Goal: Information Seeking & Learning: Understand process/instructions

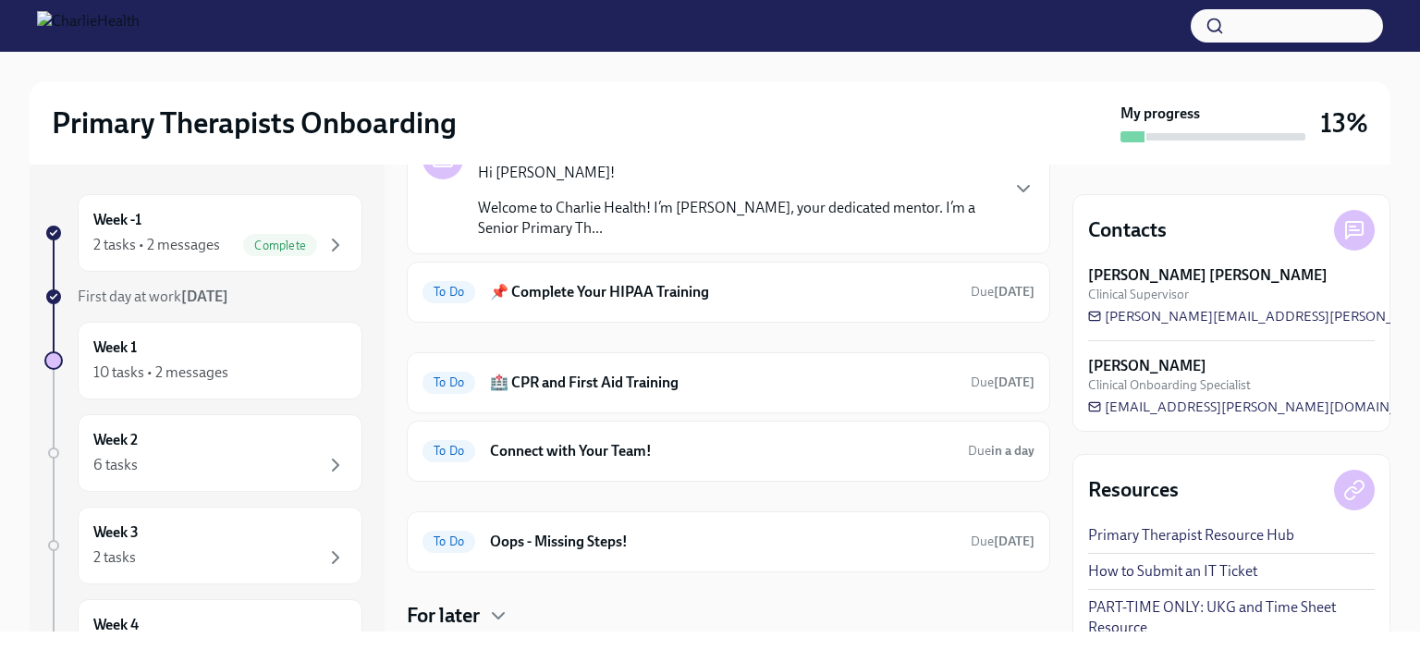
scroll to position [1667, 0]
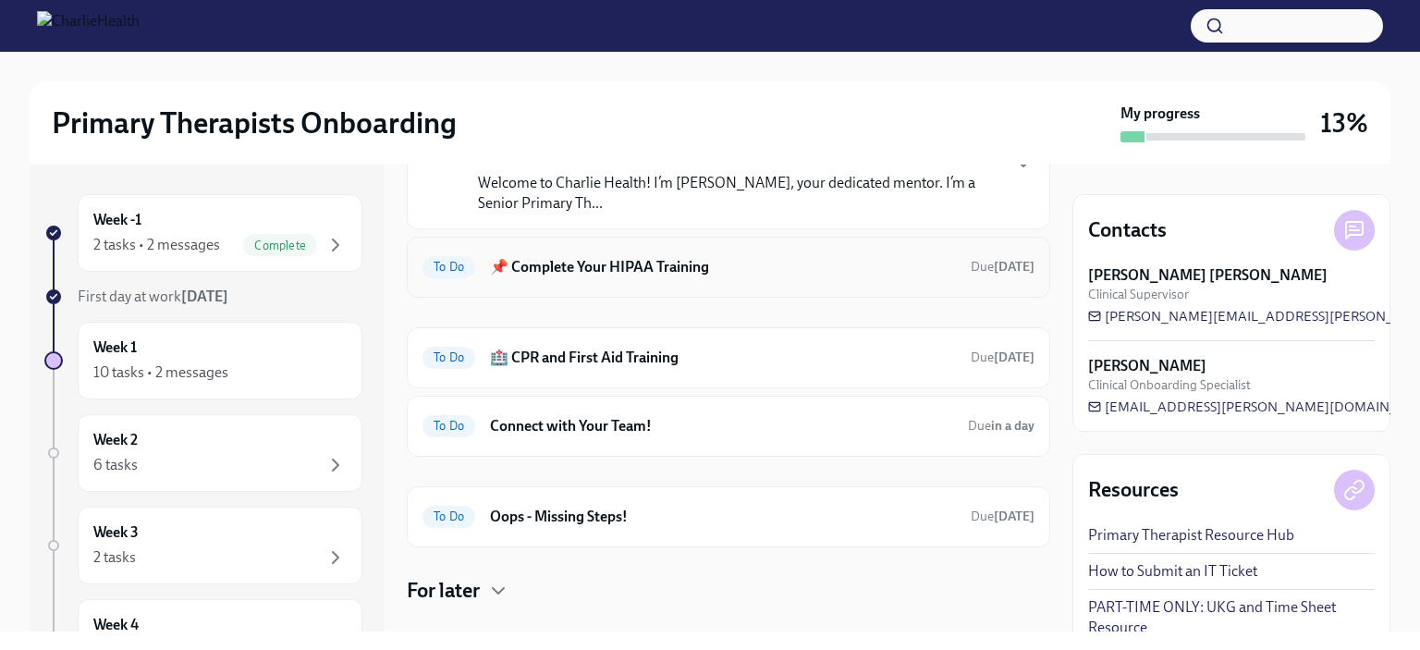
click at [658, 277] on h6 "📌 Complete Your HIPAA Training" at bounding box center [723, 267] width 466 height 20
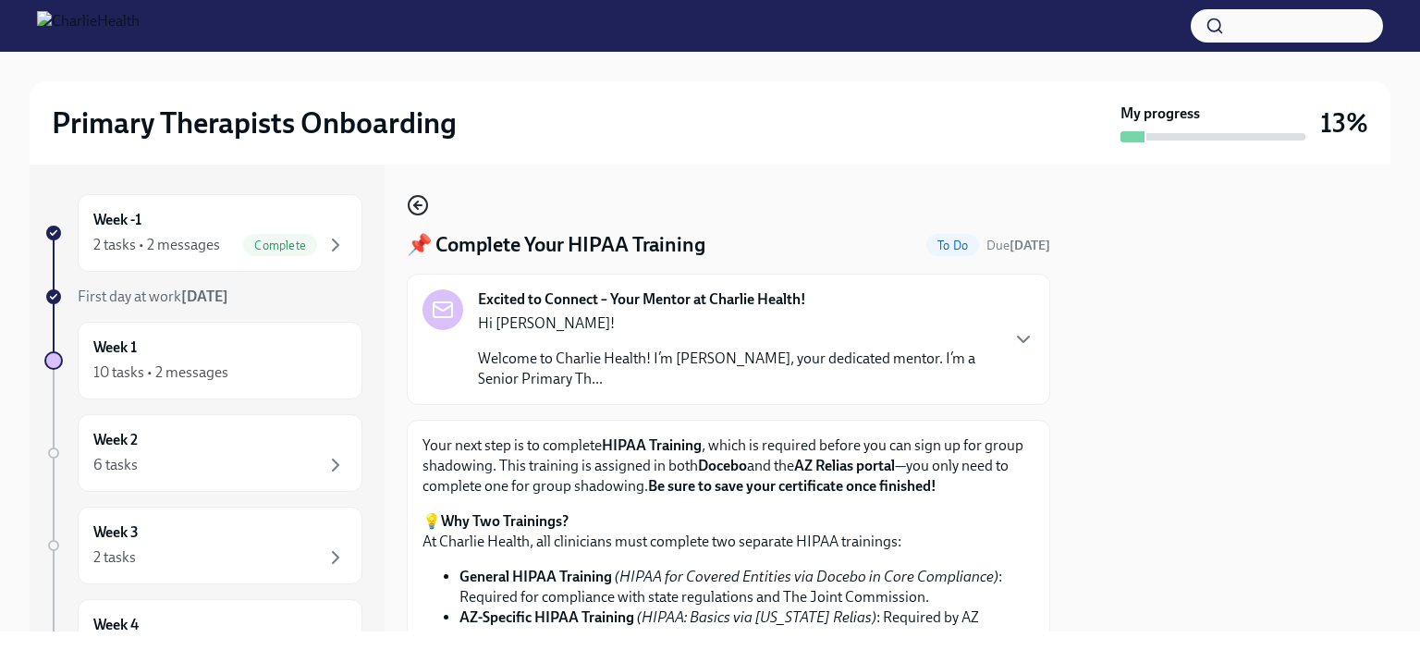
click at [415, 204] on icon "button" at bounding box center [416, 205] width 4 height 7
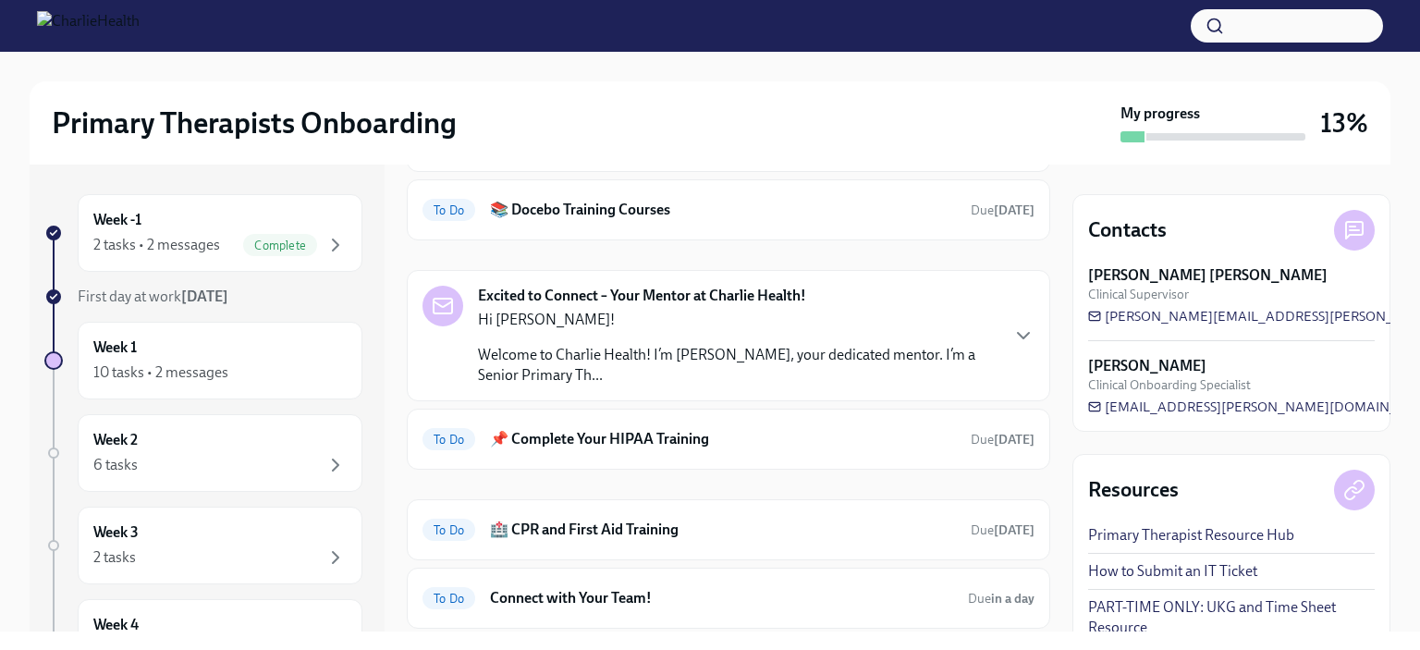
scroll to position [235, 0]
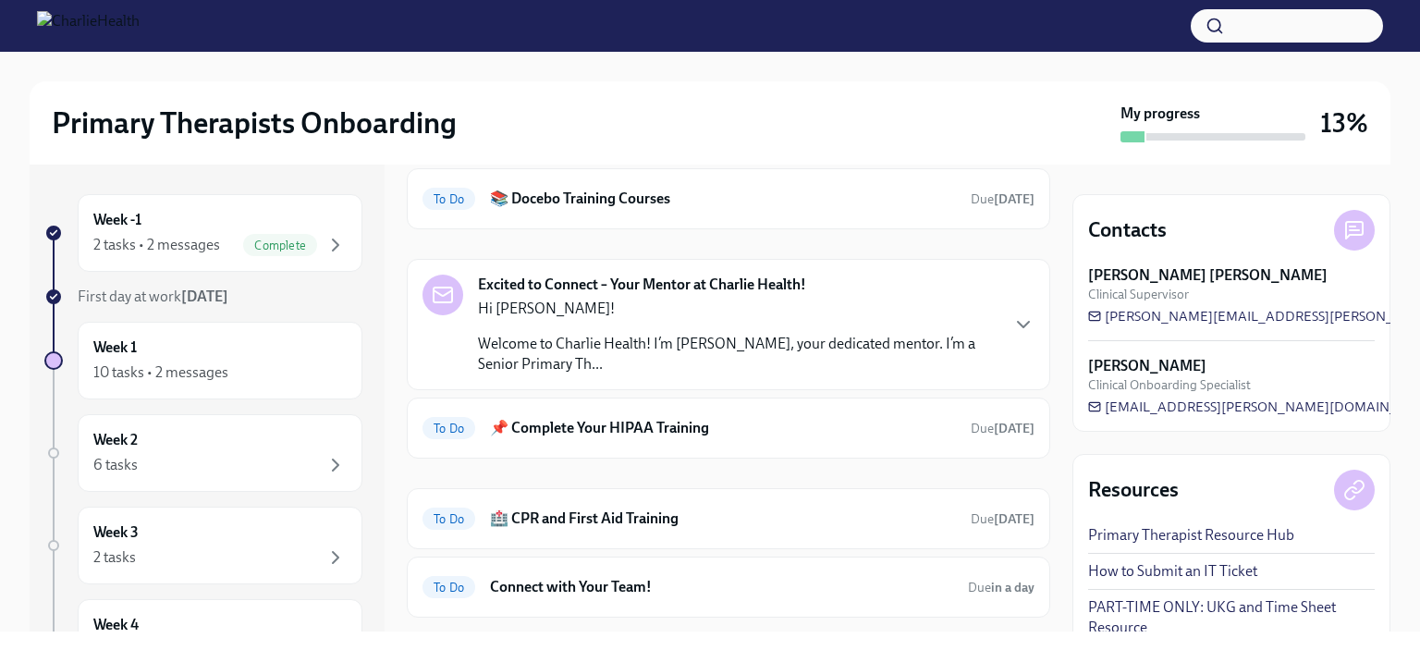
click at [578, 316] on p "Hi [PERSON_NAME]!" at bounding box center [738, 309] width 520 height 20
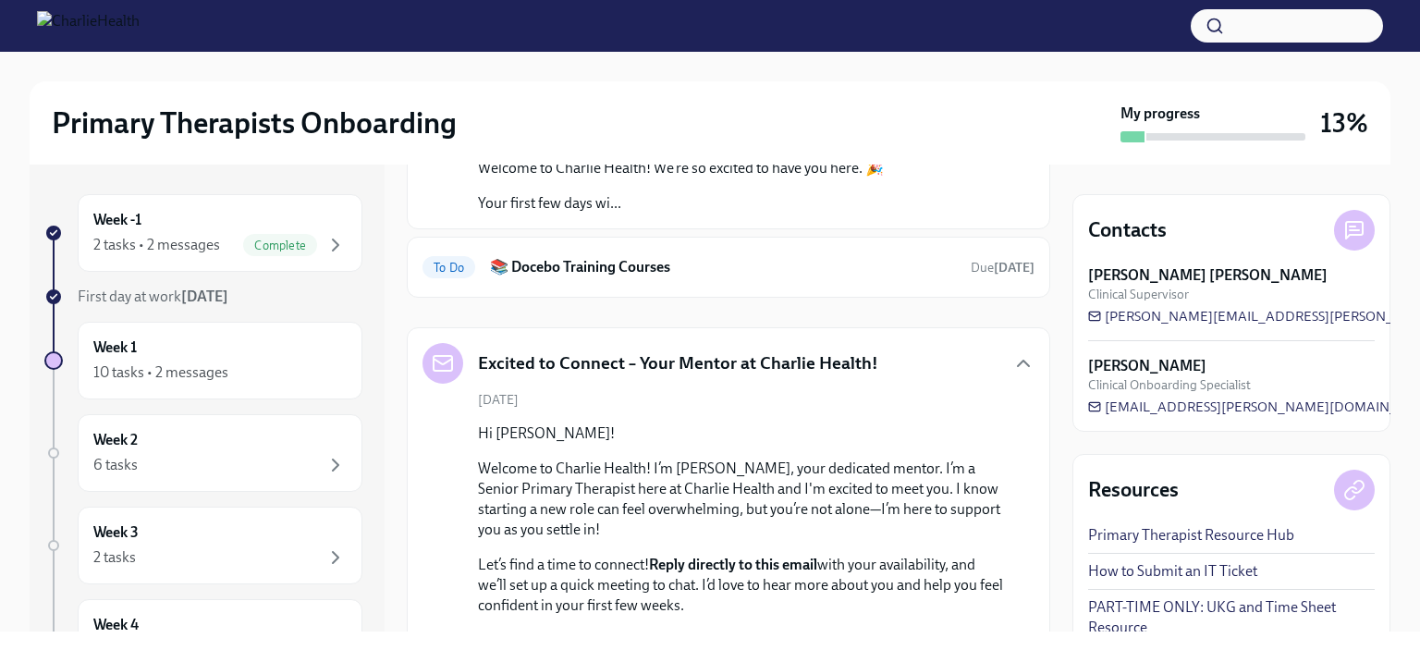
scroll to position [166, 0]
click at [1018, 363] on icon "button" at bounding box center [1023, 365] width 11 height 6
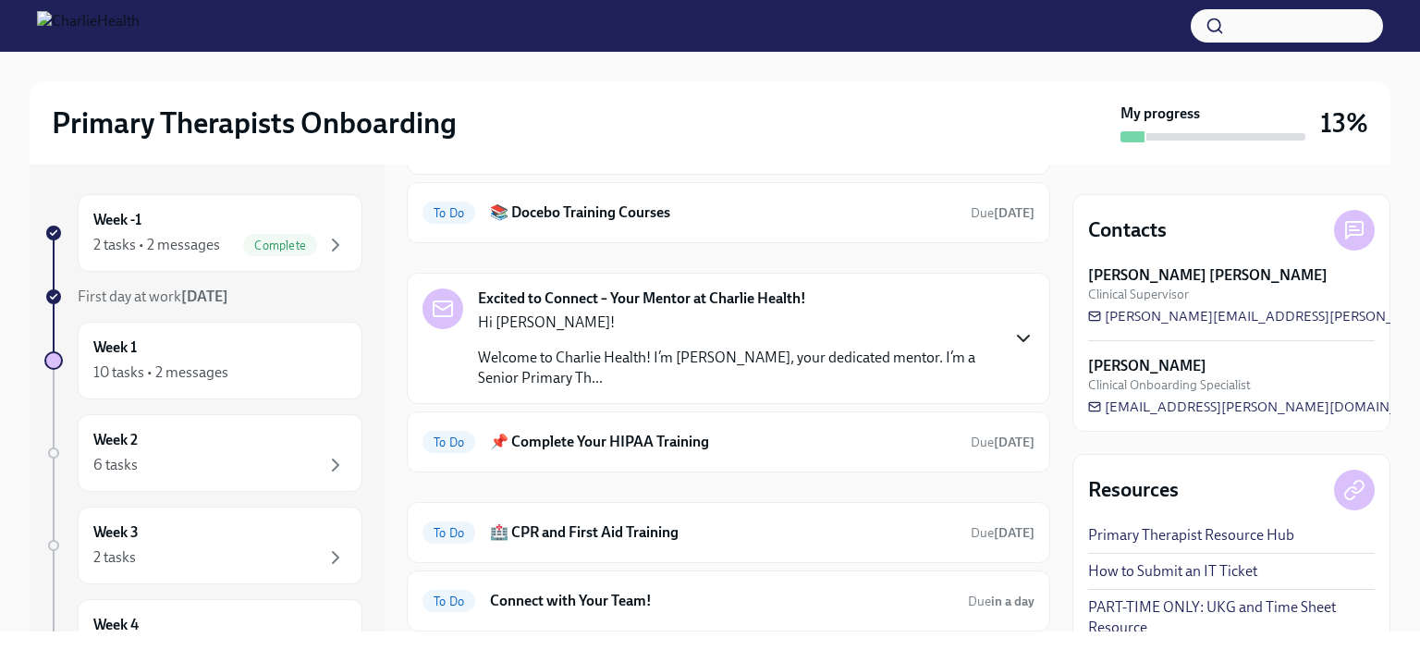
scroll to position [195, 0]
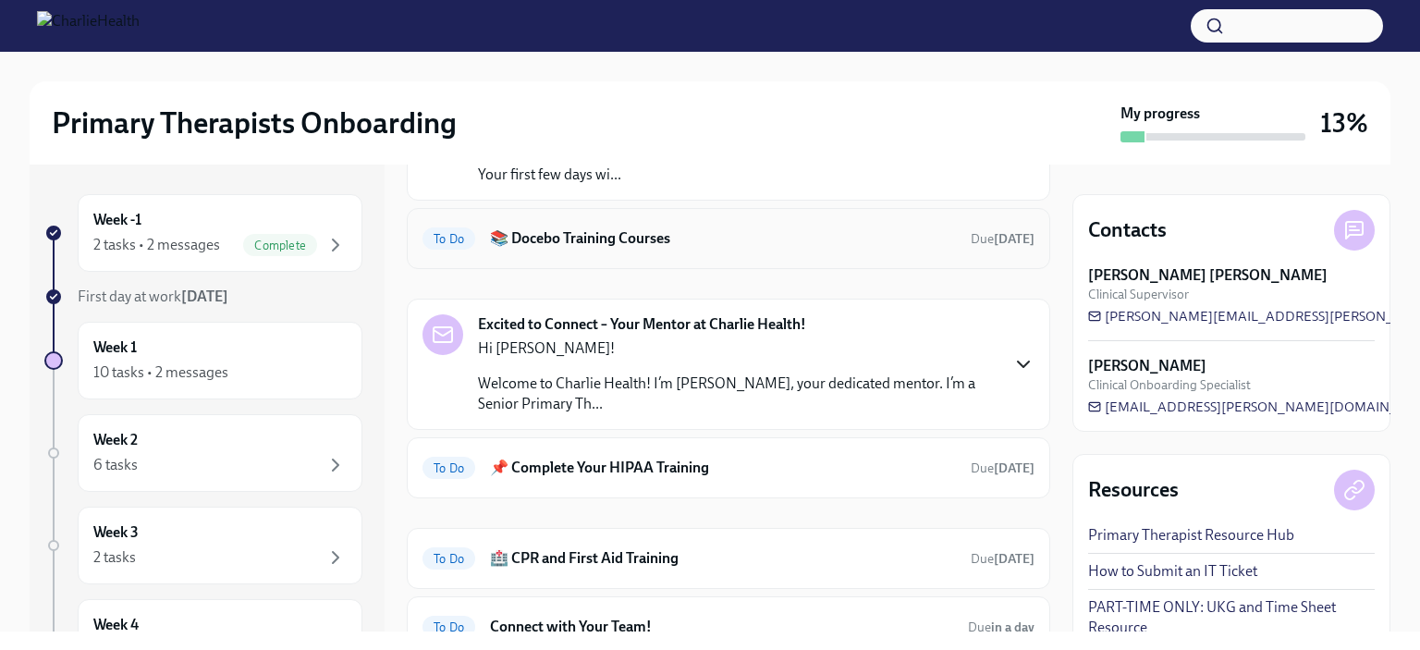
click at [813, 240] on h6 "📚 Docebo Training Courses" at bounding box center [723, 238] width 466 height 20
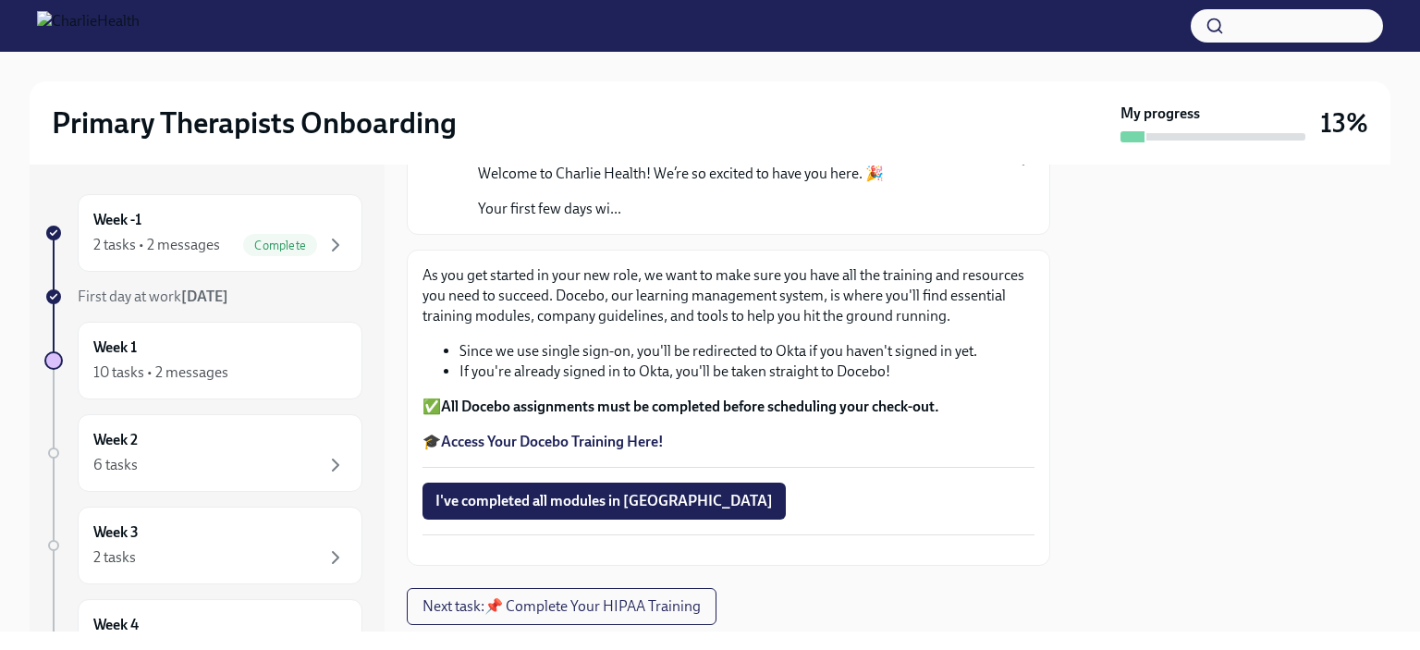
scroll to position [200, 0]
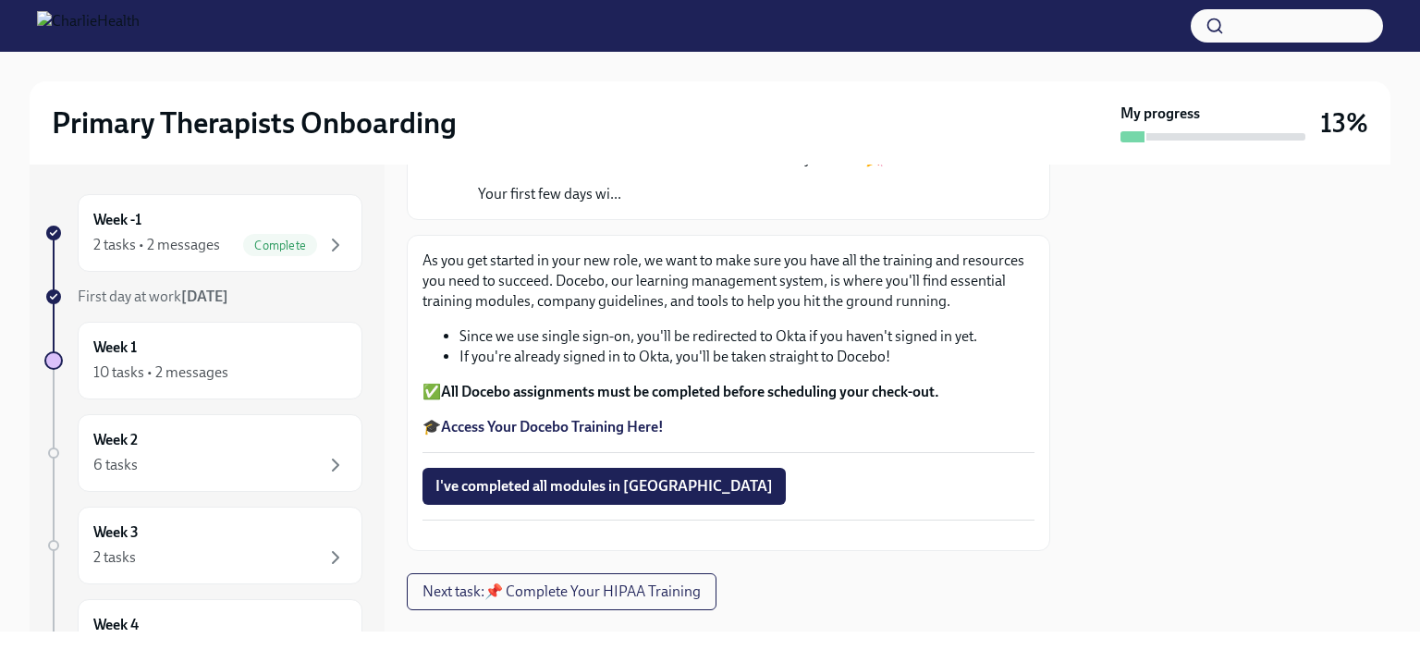
click at [602, 434] on strong "Access Your Docebo Training Here!" at bounding box center [552, 427] width 223 height 18
